Goal: Information Seeking & Learning: Learn about a topic

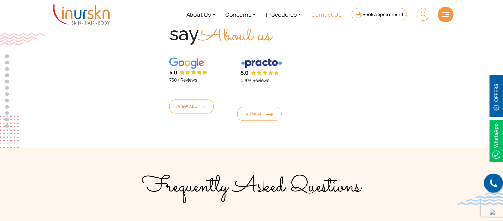
click at [316, 11] on link "Contact Us" at bounding box center [327, 15] width 40 height 24
click at [288, 15] on link "Procedures" at bounding box center [284, 15] width 46 height 24
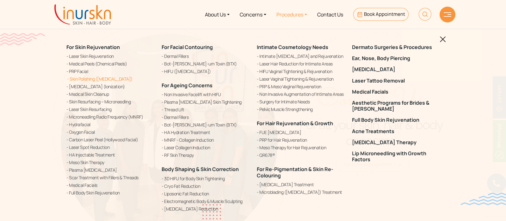
click at [84, 81] on link "Skin Polishing ([MEDICAL_DATA])" at bounding box center [110, 79] width 88 height 7
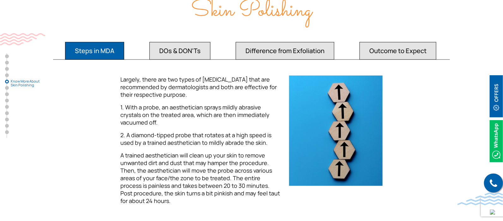
scroll to position [1185, 0]
